Goal: Information Seeking & Learning: Find specific page/section

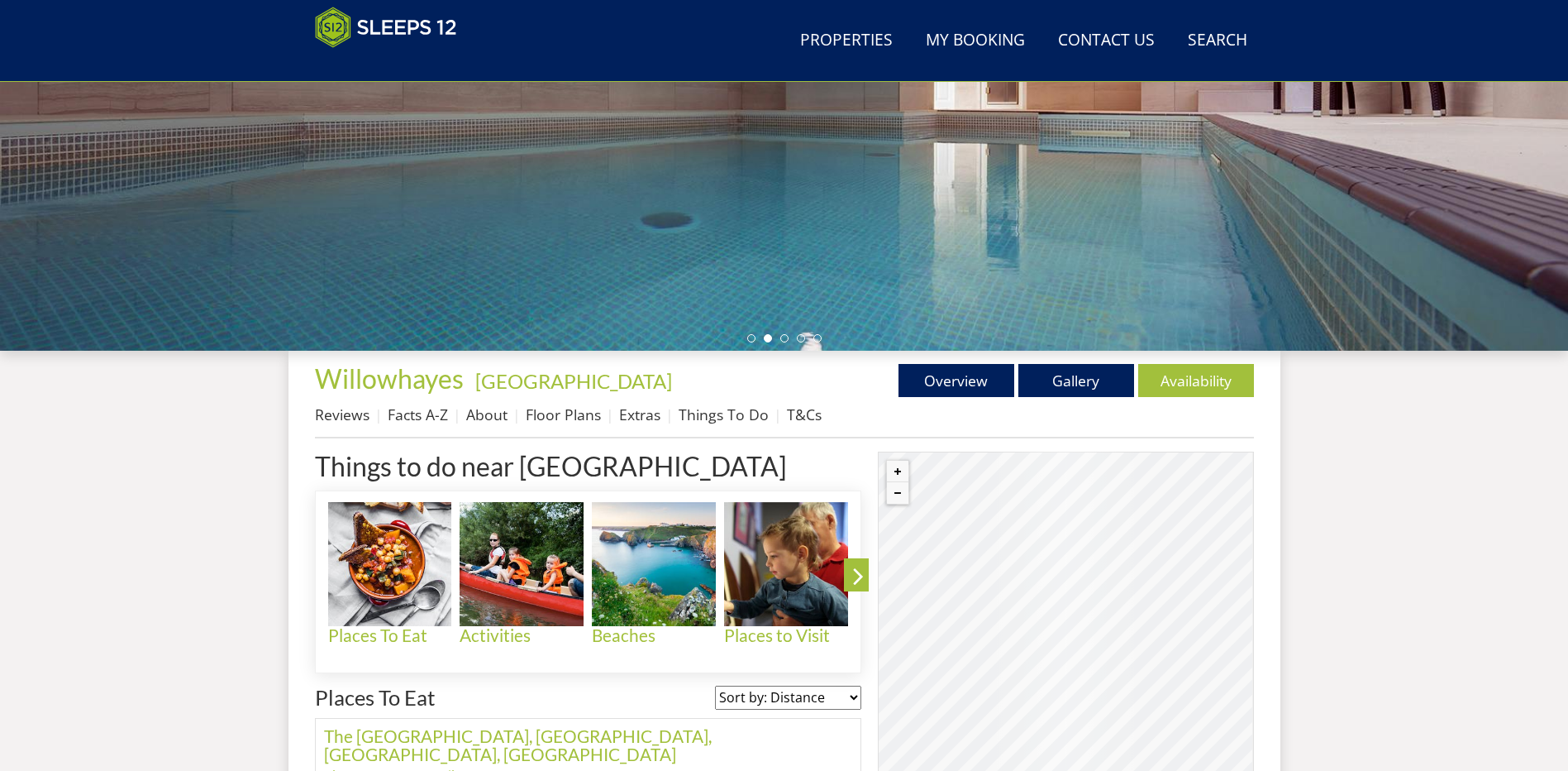
scroll to position [345, 0]
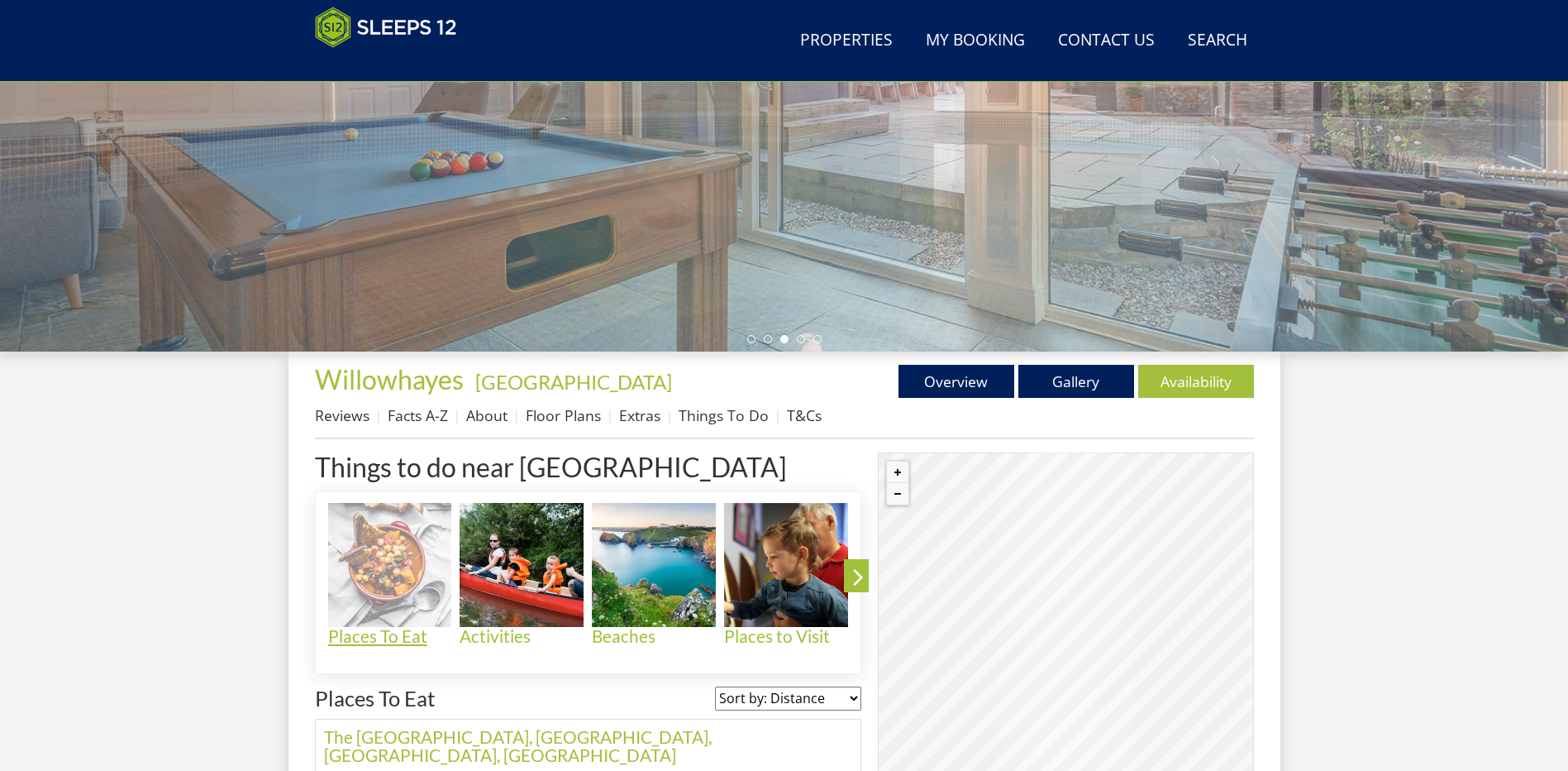
click at [373, 635] on h4 "Places To Eat" at bounding box center [390, 636] width 124 height 19
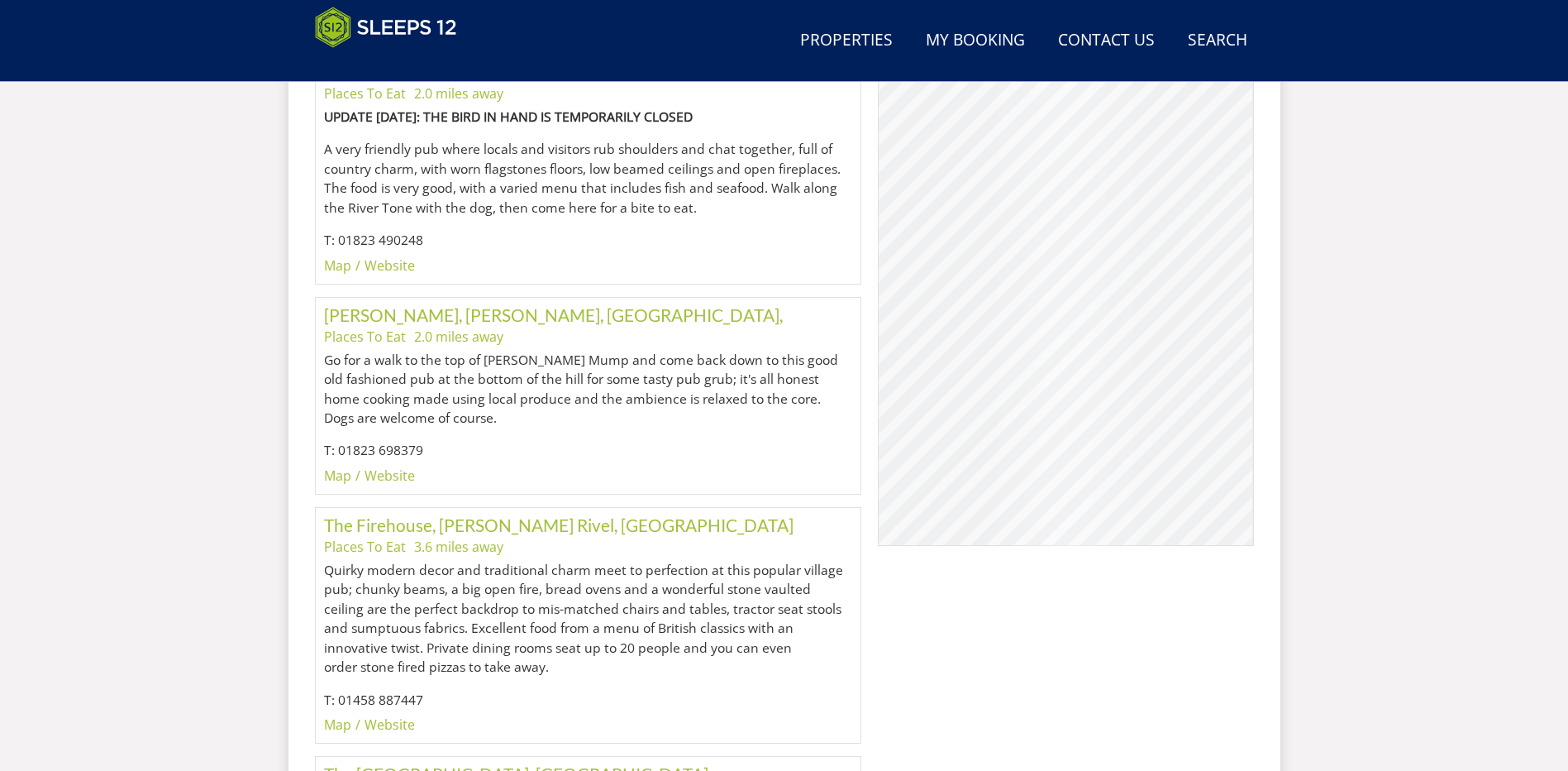
scroll to position [1279, 0]
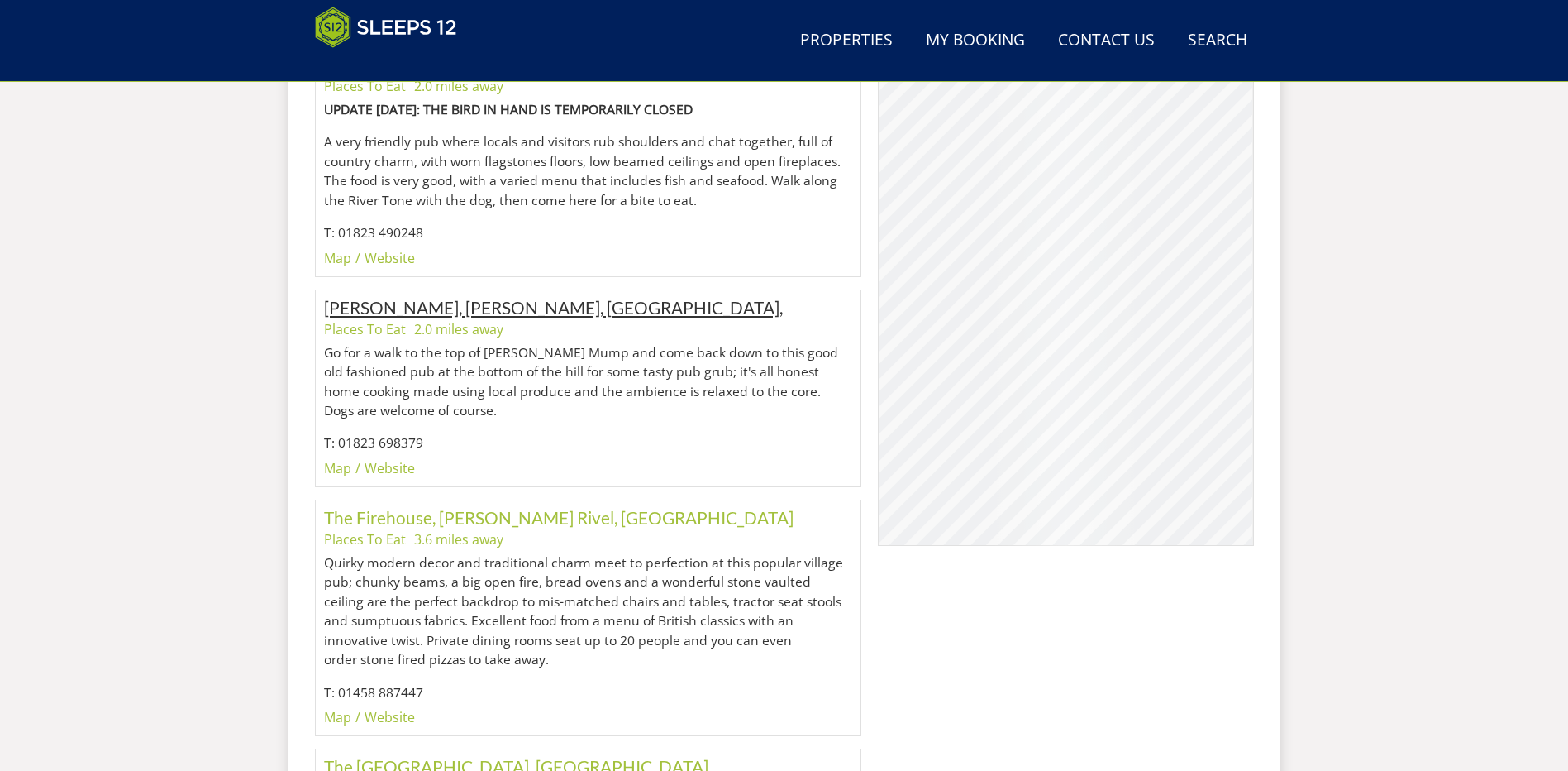
click at [459, 297] on link "[PERSON_NAME], [PERSON_NAME], [GEOGRAPHIC_DATA]," at bounding box center [553, 307] width 459 height 21
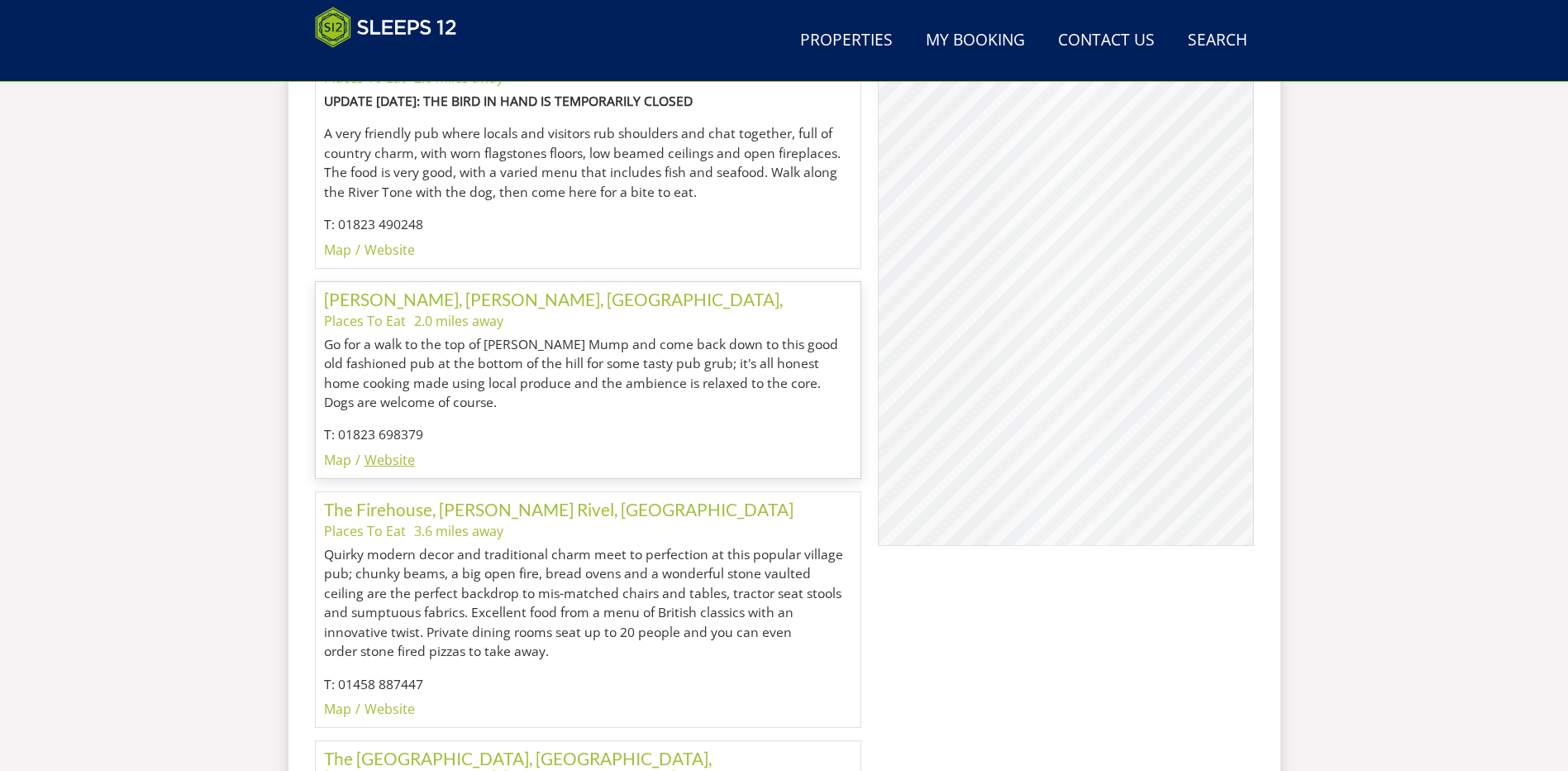
click at [388, 451] on link "Website" at bounding box center [390, 460] width 50 height 18
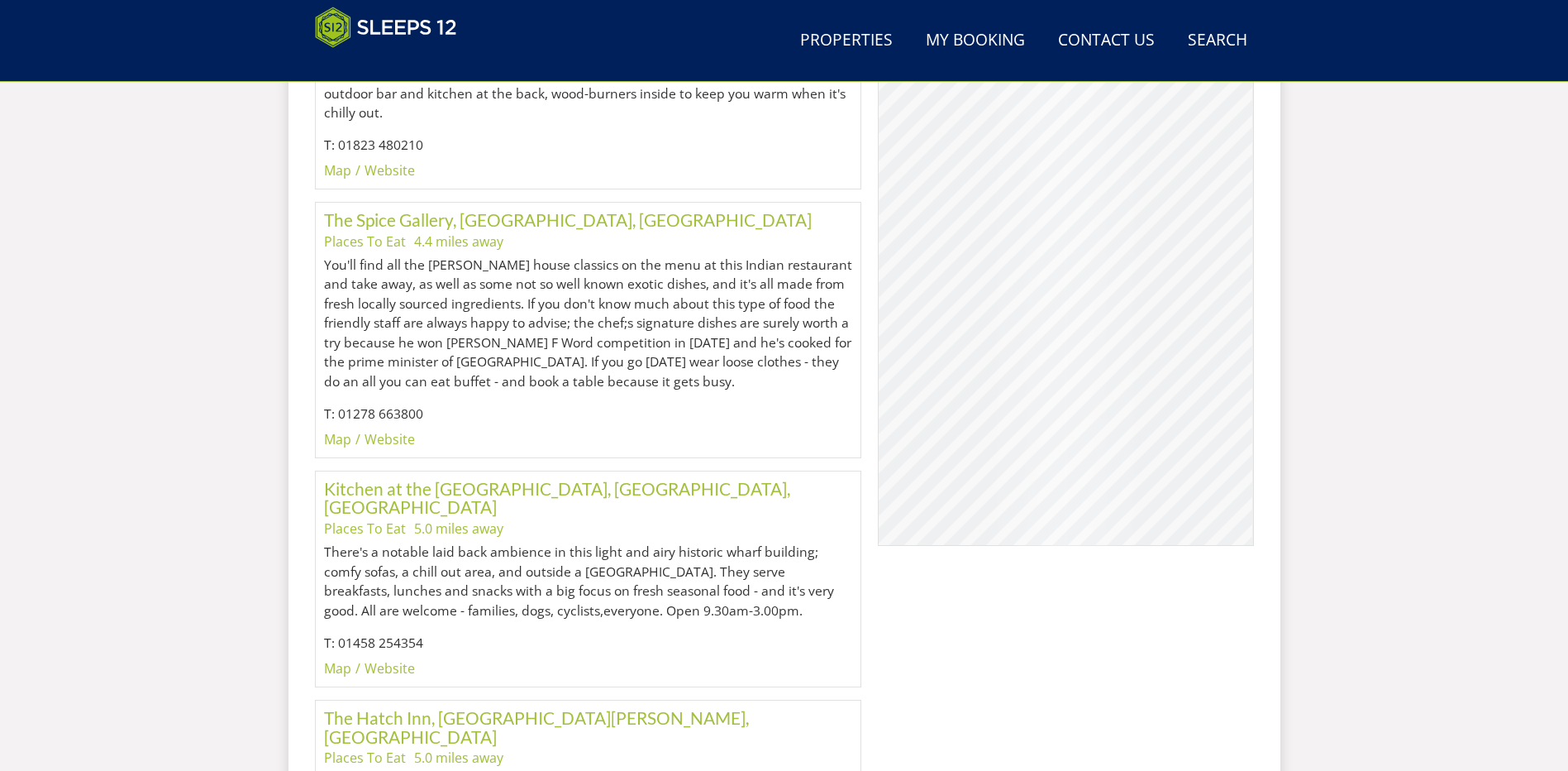
scroll to position [2114, 0]
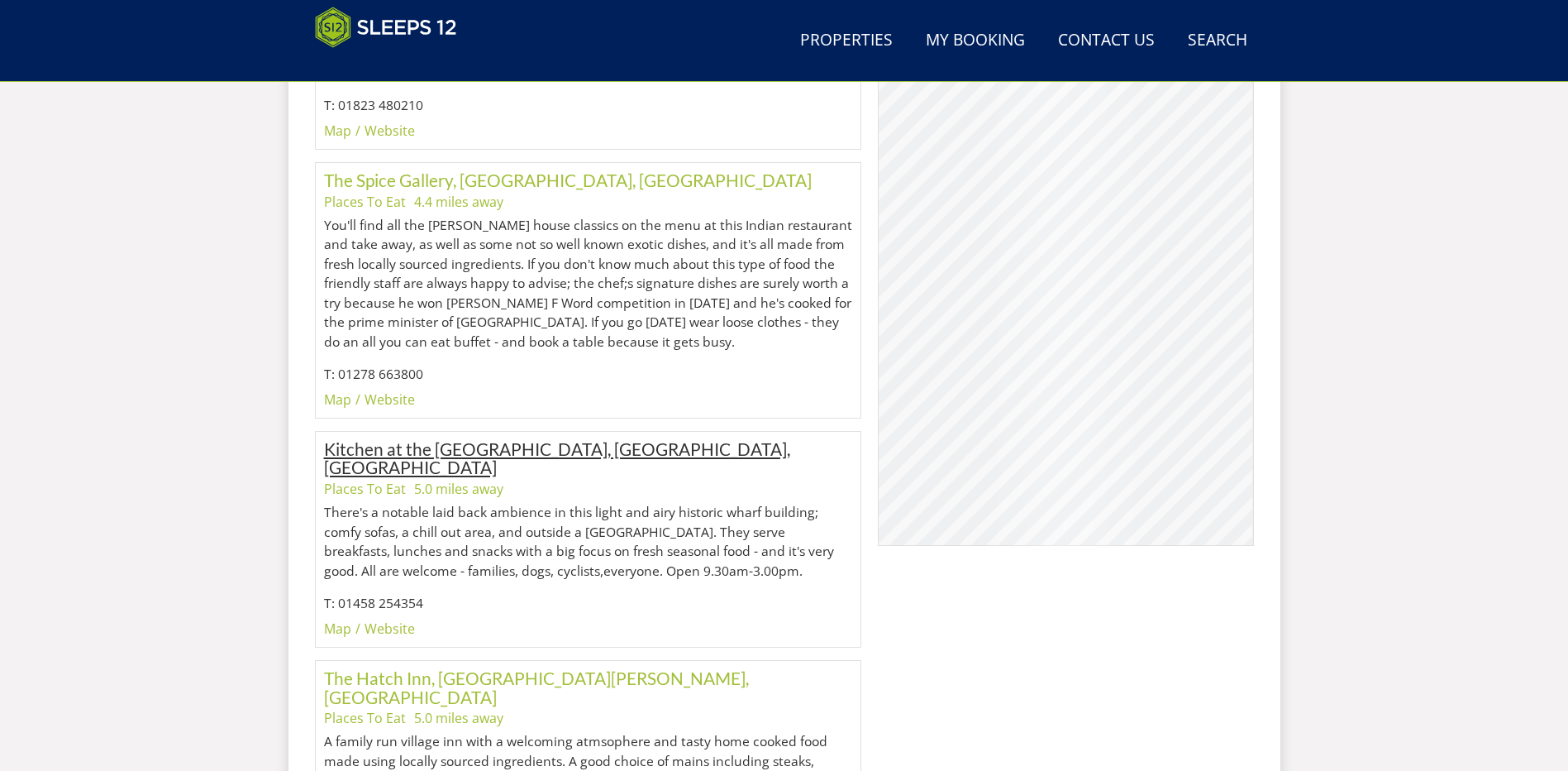
click at [417, 438] on link "Kitchen at the [GEOGRAPHIC_DATA], [GEOGRAPHIC_DATA], [GEOGRAPHIC_DATA]" at bounding box center [556, 458] width 466 height 40
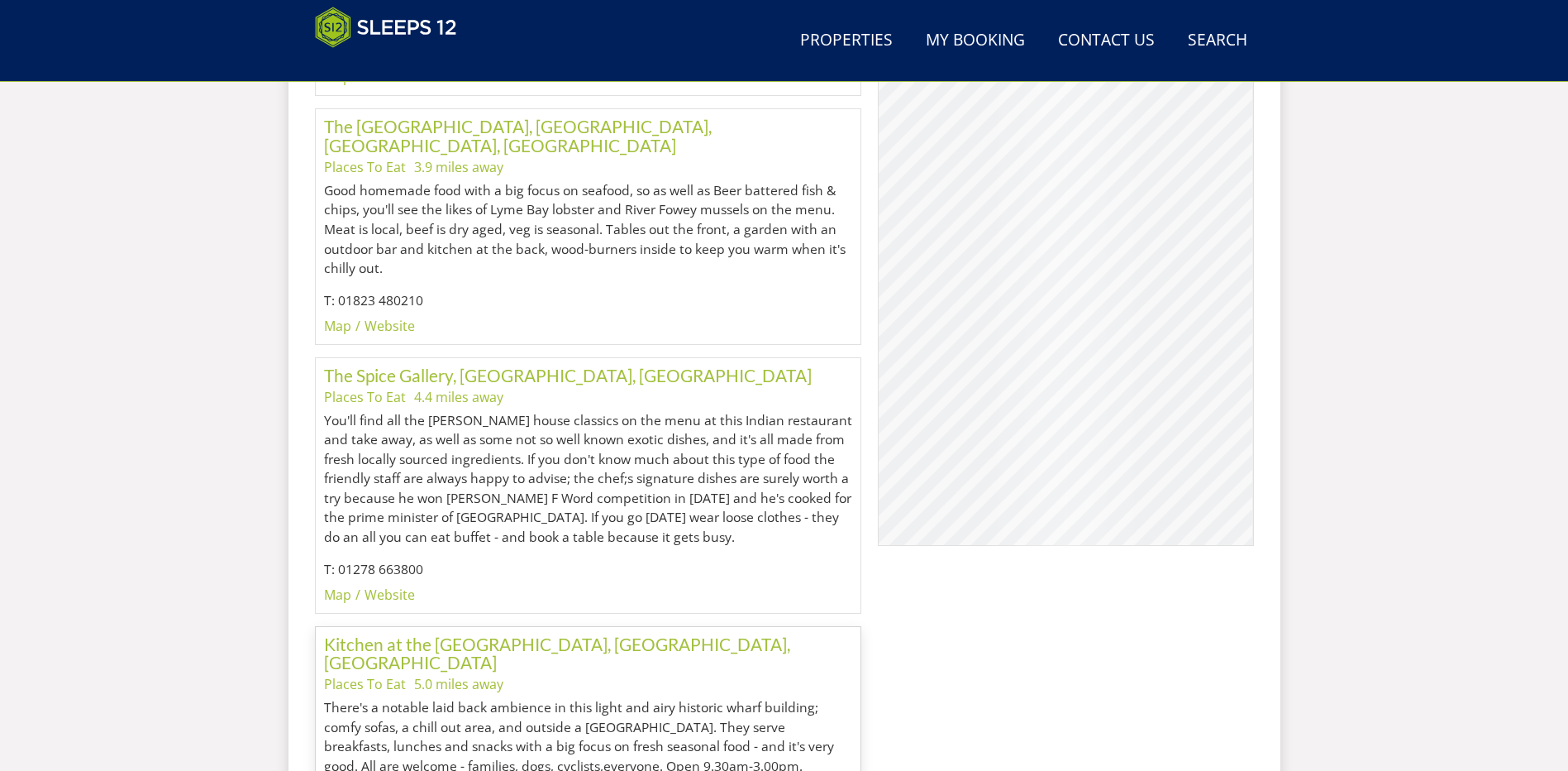
scroll to position [1957, 0]
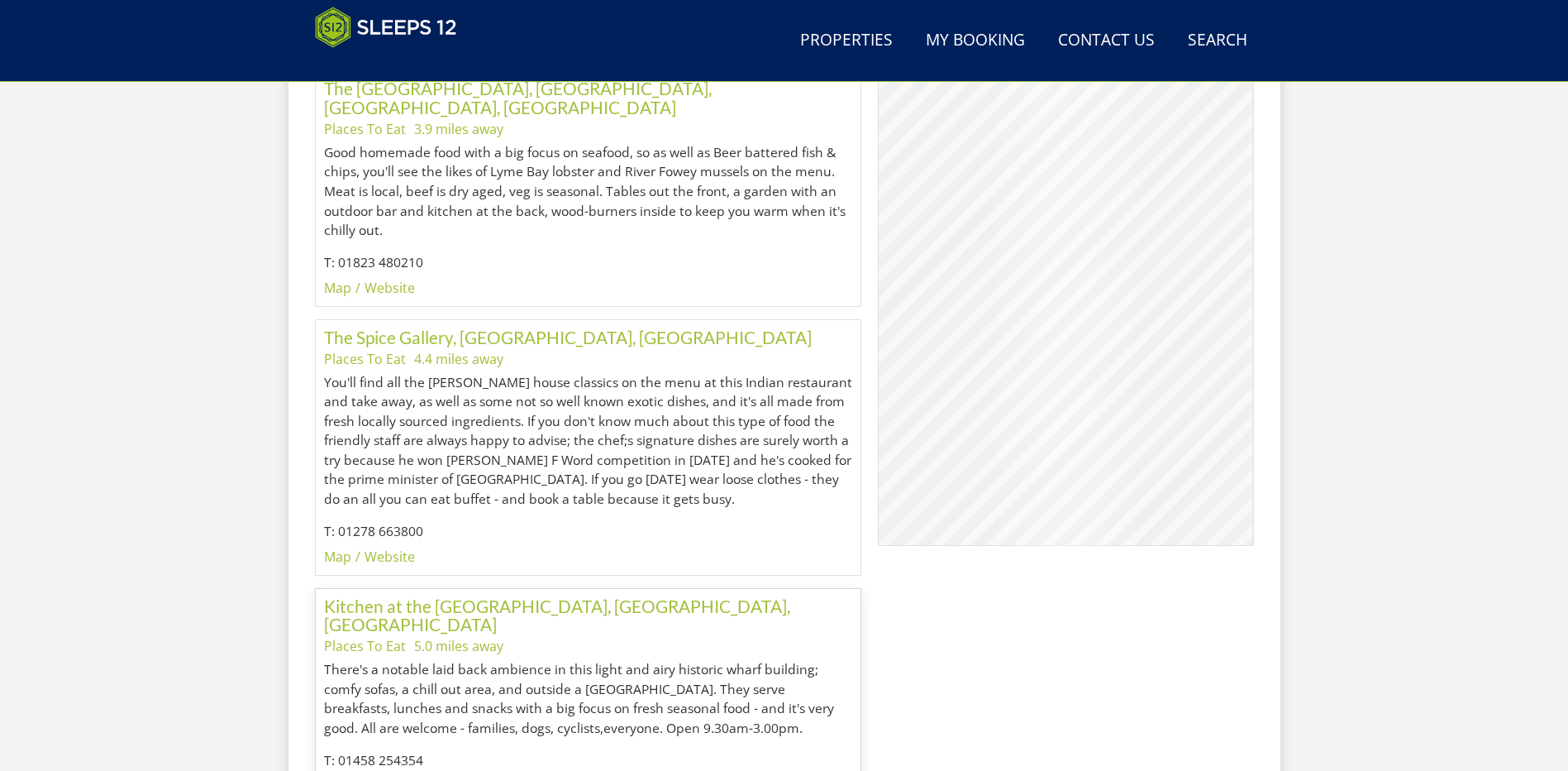
click at [1087, 337] on div "© MapTiler © OpenStreetMap contributors Kitchen at the [GEOGRAPHIC_DATA], [GEOG…" at bounding box center [1066, 277] width 375 height 537
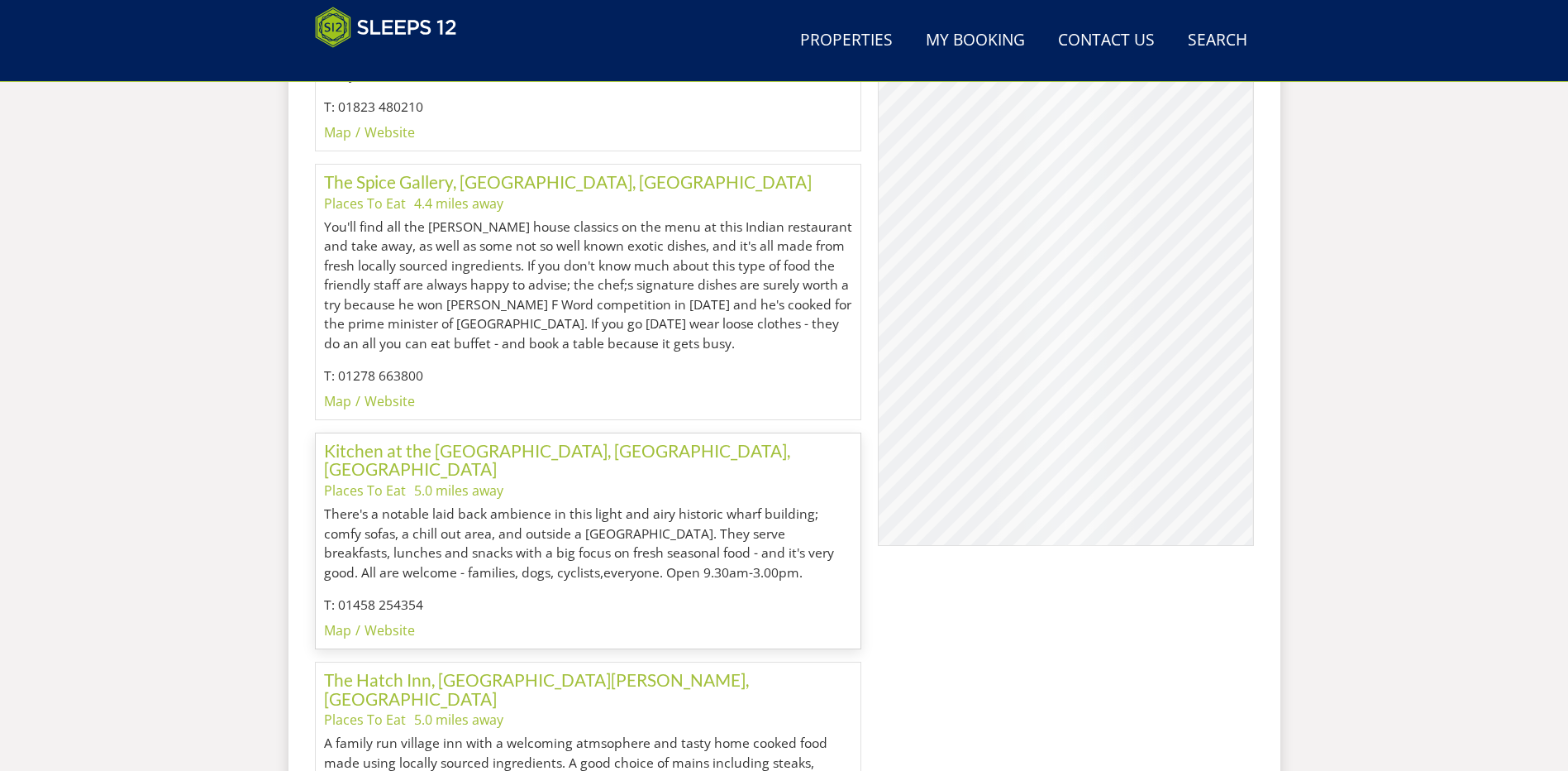
scroll to position [2123, 0]
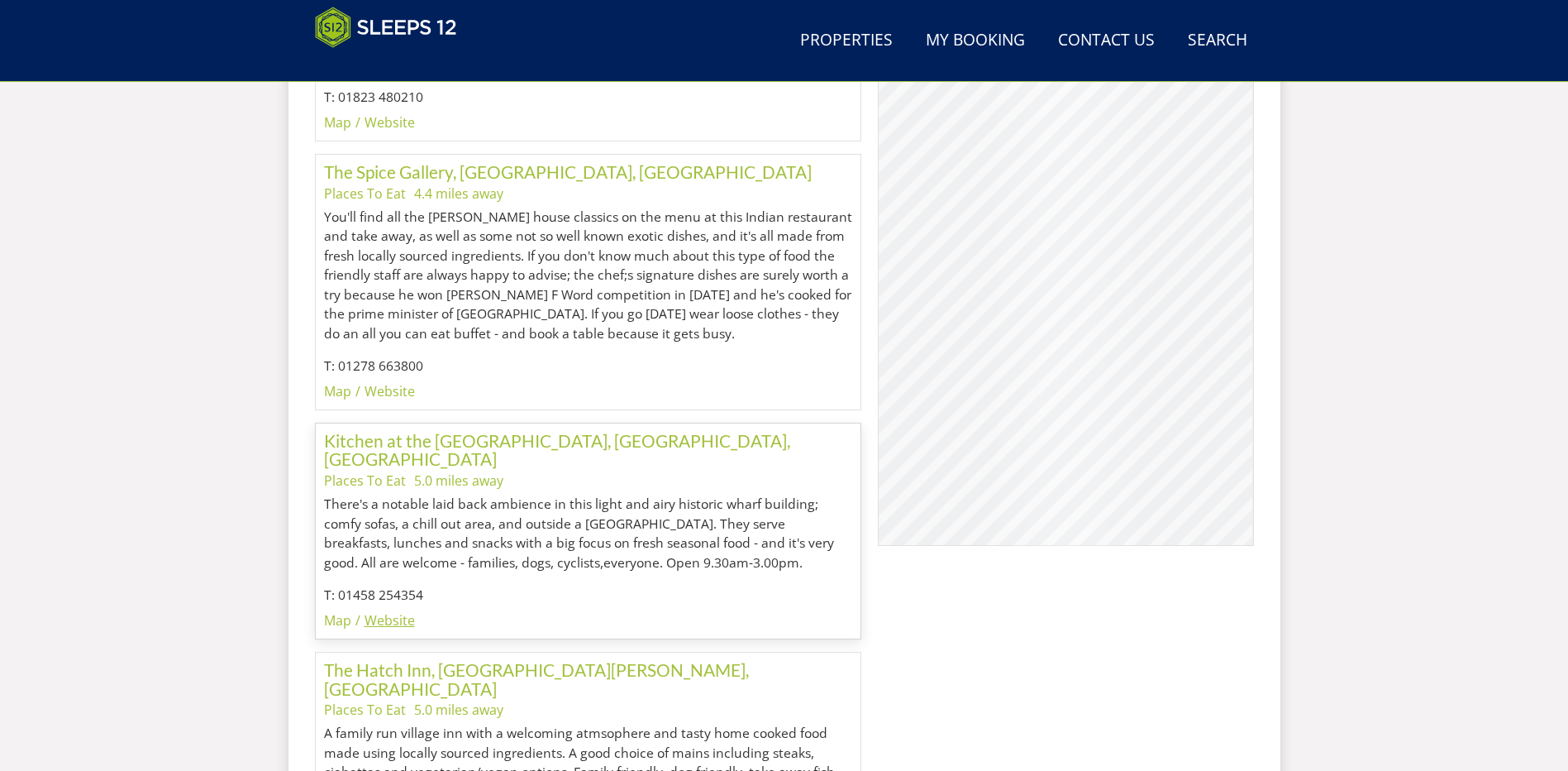
click at [388, 611] on link "Website" at bounding box center [390, 620] width 50 height 18
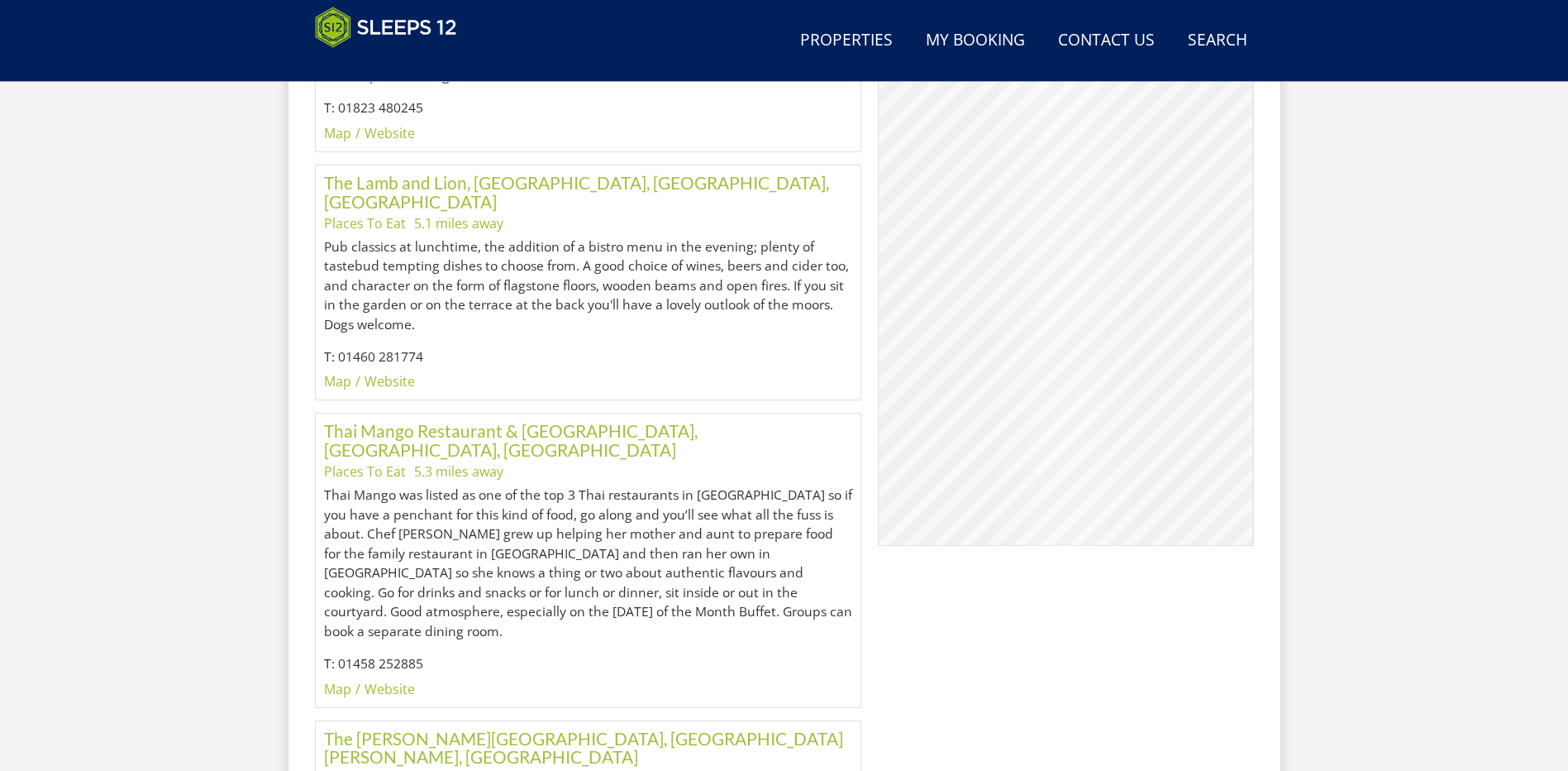
scroll to position [2867, 0]
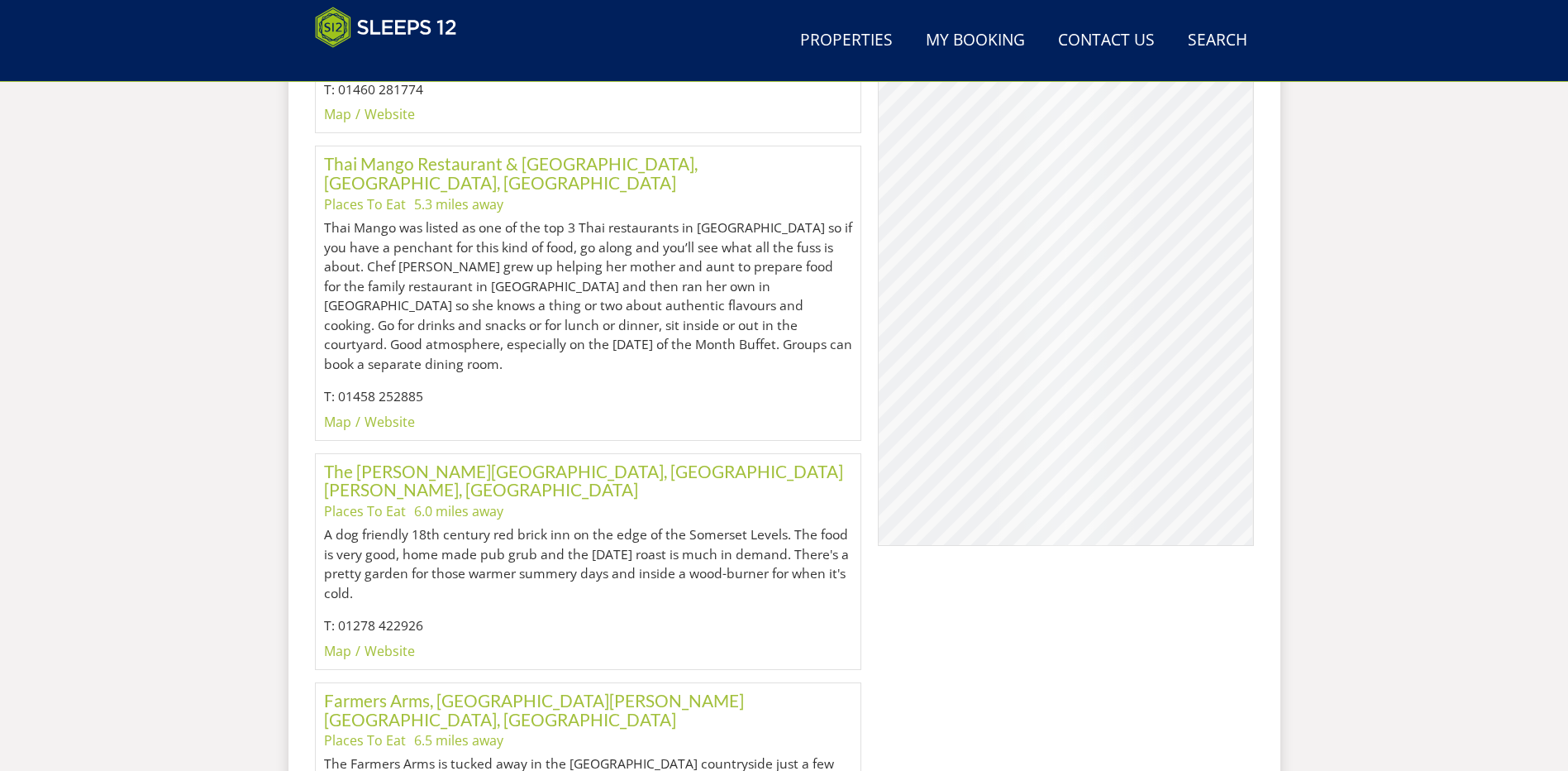
scroll to position [3197, 0]
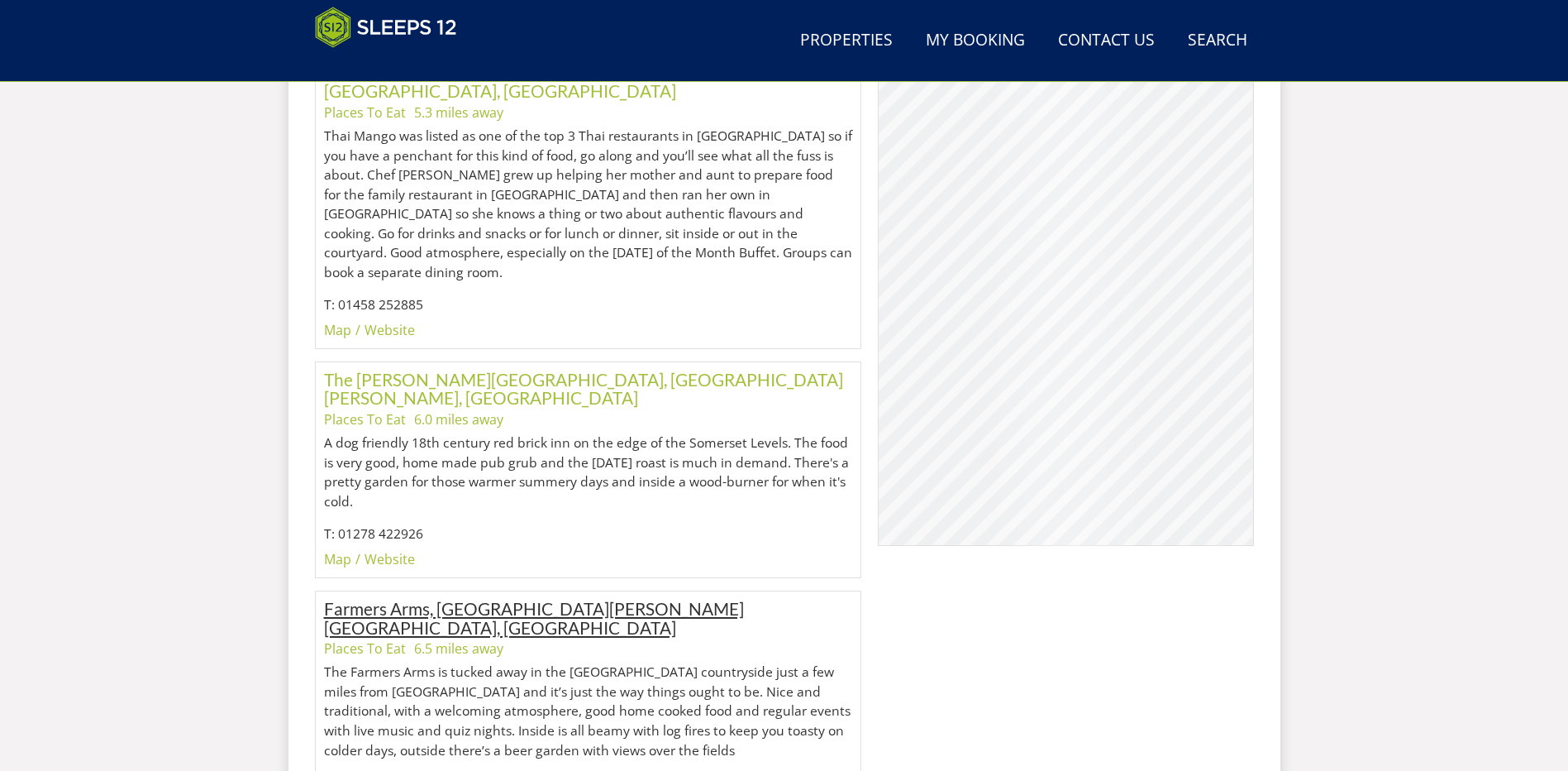
click at [456, 598] on link "Farmers Arms, [GEOGRAPHIC_DATA][PERSON_NAME][GEOGRAPHIC_DATA], [GEOGRAPHIC_DATA]" at bounding box center [534, 618] width 420 height 40
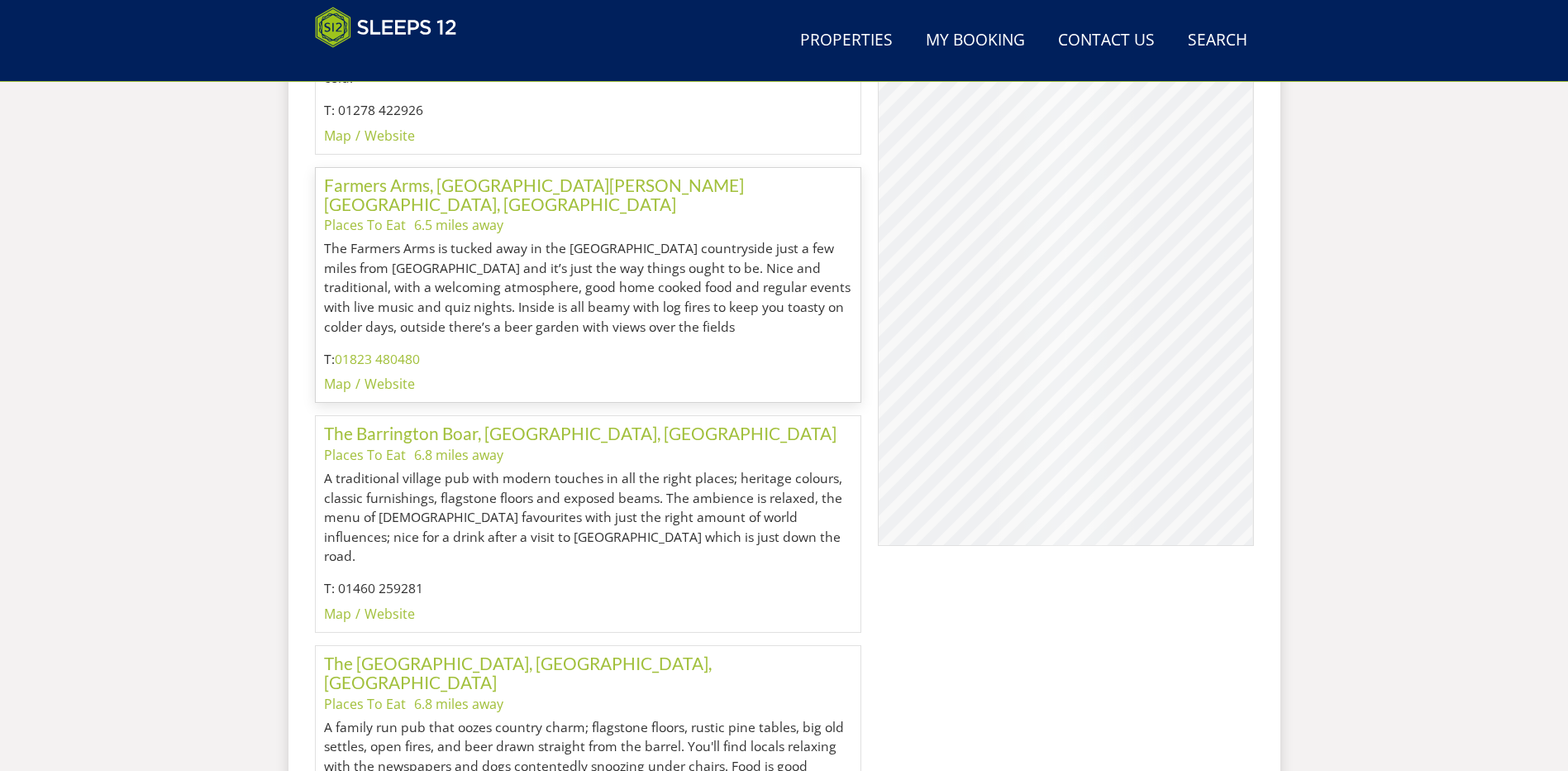
scroll to position [3536, 0]
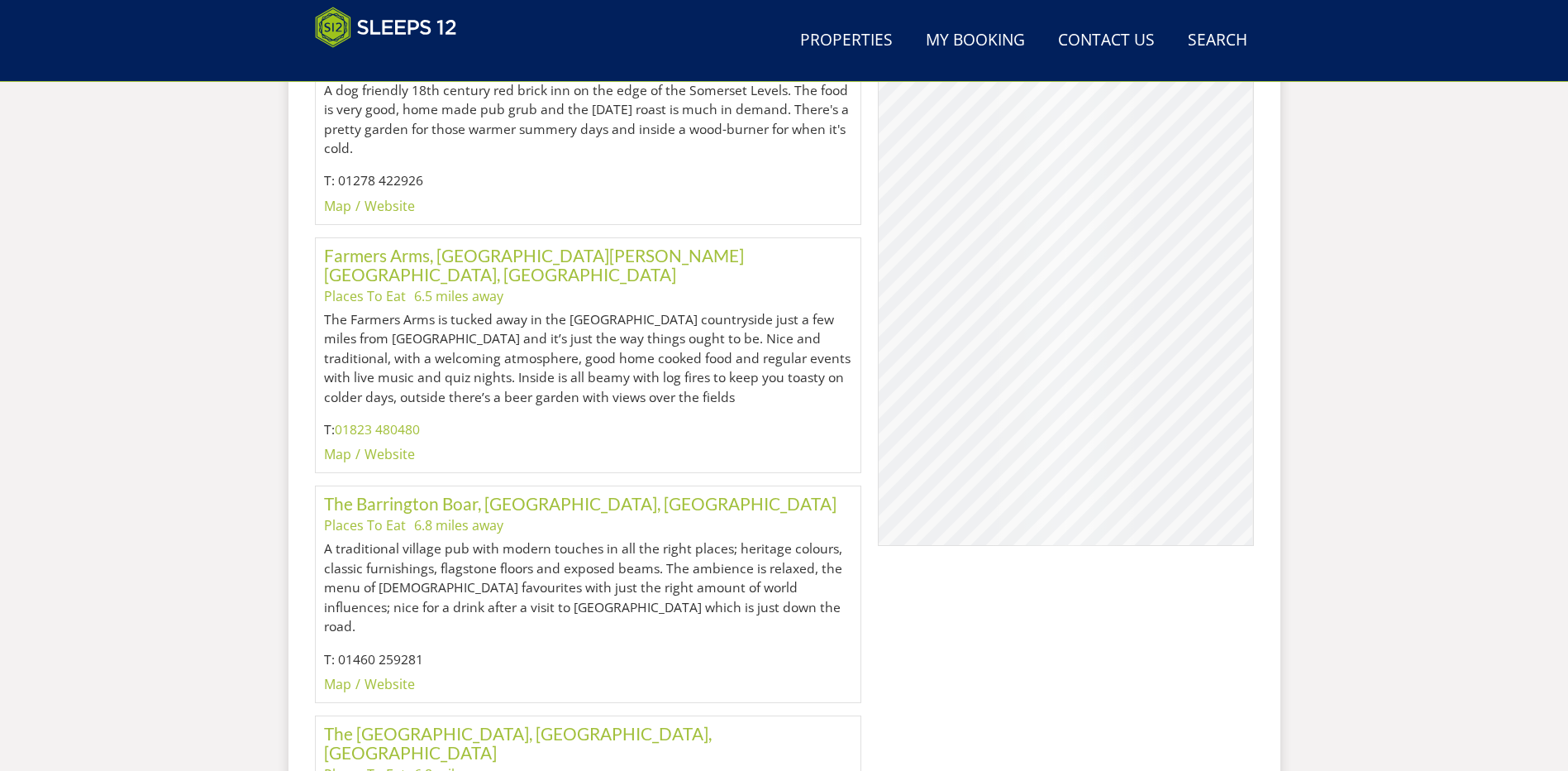
scroll to position [345, 0]
